Goal: Task Accomplishment & Management: Manage account settings

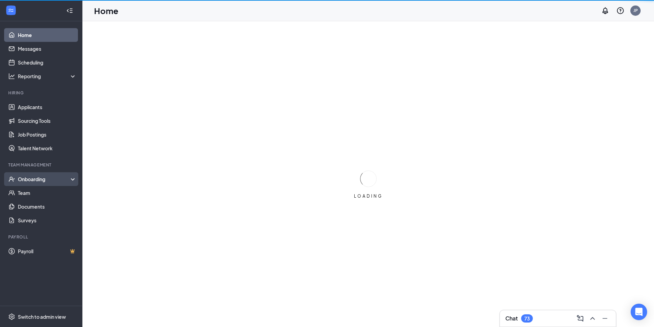
click at [29, 179] on div "Onboarding" at bounding box center [44, 179] width 53 height 7
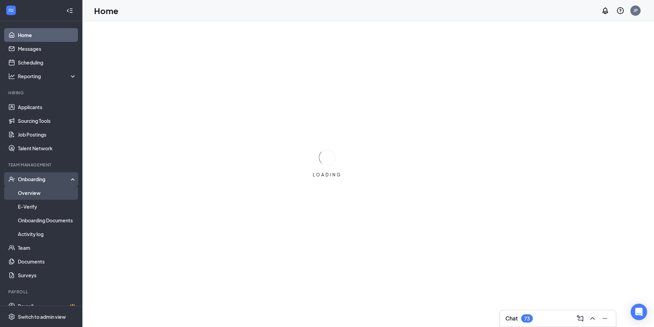
click at [26, 192] on link "Overview" at bounding box center [47, 193] width 59 height 14
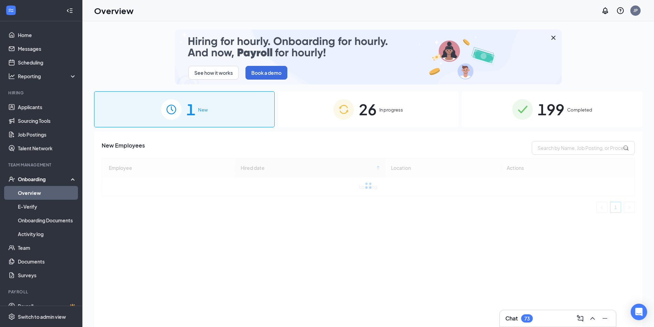
click at [500, 110] on div "199 Completed" at bounding box center [552, 109] width 181 height 36
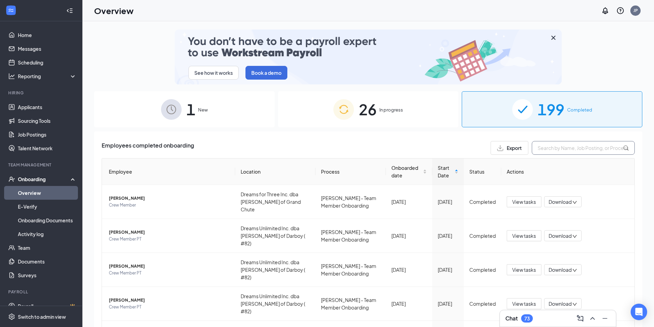
click at [558, 149] on input "text" at bounding box center [583, 148] width 103 height 14
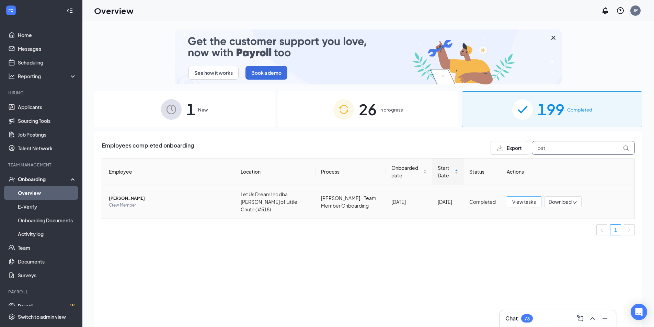
type input "oat"
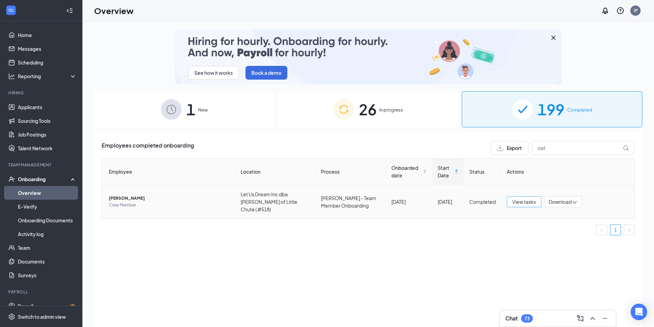
click at [533, 198] on span "View tasks" at bounding box center [524, 202] width 24 height 8
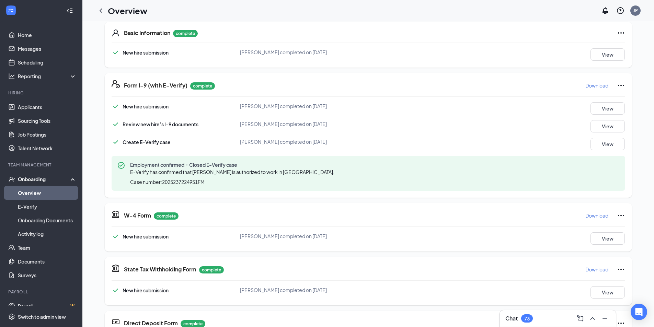
scroll to position [172, 0]
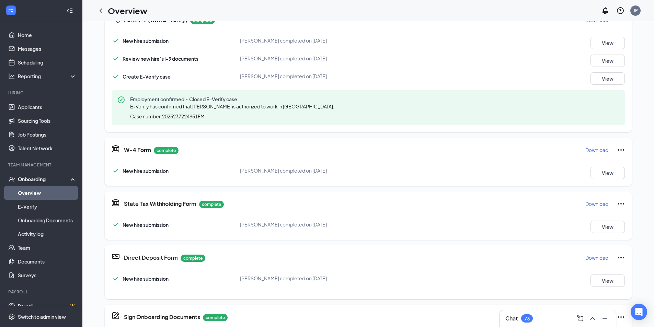
click at [589, 150] on p "Download" at bounding box center [596, 150] width 23 height 7
click at [591, 206] on p "Download" at bounding box center [596, 204] width 23 height 7
